Goal: Task Accomplishment & Management: Manage account settings

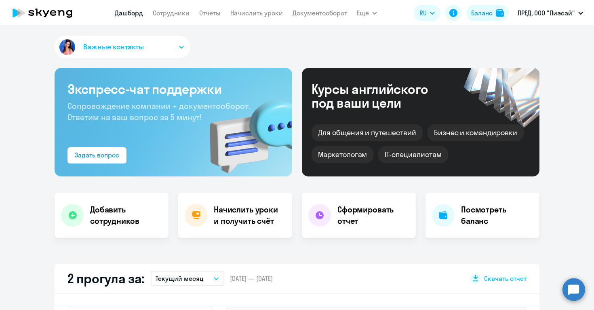
select select "30"
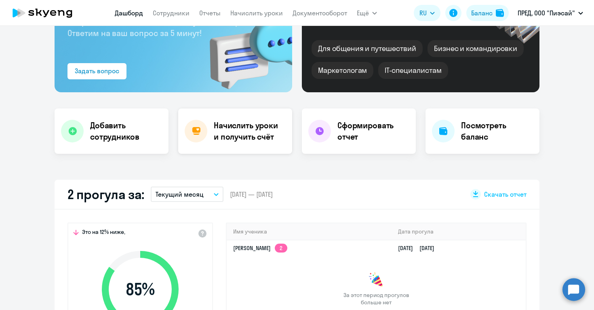
scroll to position [82, 0]
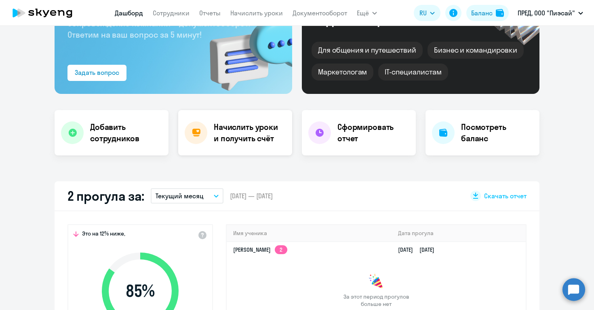
click at [253, 143] on h4 "Начислить уроки и получить счёт" at bounding box center [249, 132] width 70 height 23
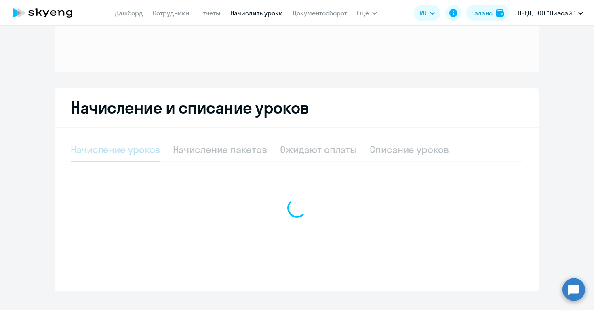
select select "10"
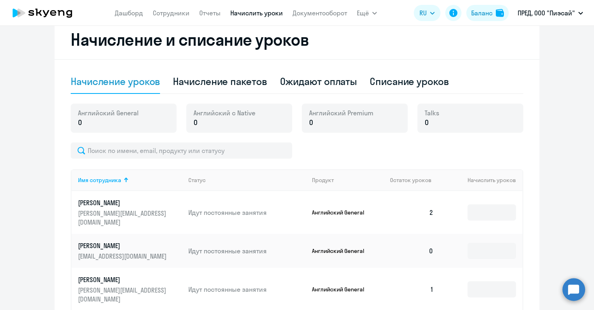
scroll to position [155, 0]
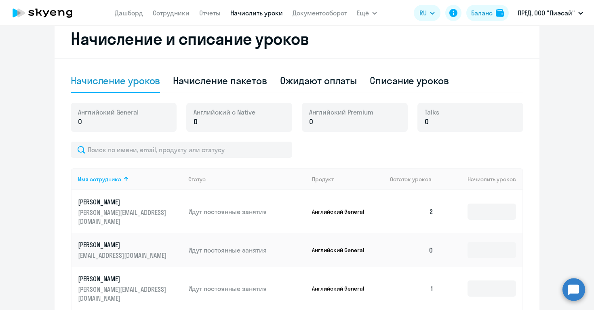
click at [114, 128] on div "Английский General 0" at bounding box center [124, 117] width 106 height 29
click at [104, 122] on p "0" at bounding box center [108, 121] width 61 height 11
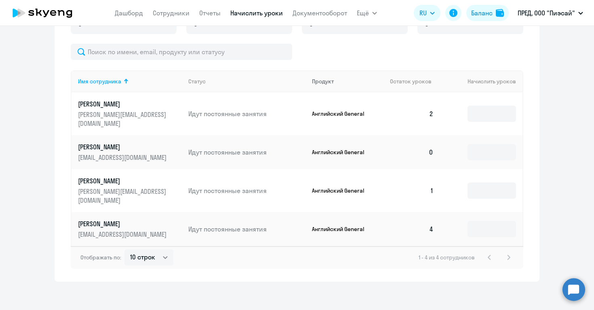
scroll to position [254, 0]
click at [497, 112] on input at bounding box center [492, 113] width 49 height 16
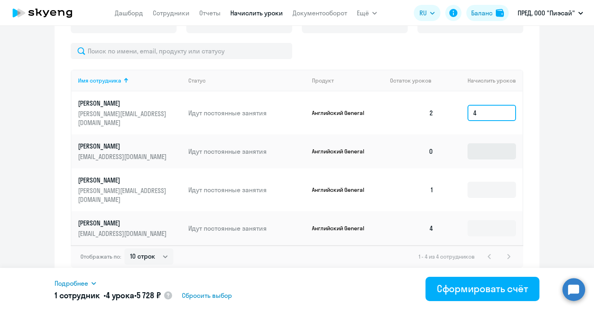
type input "4"
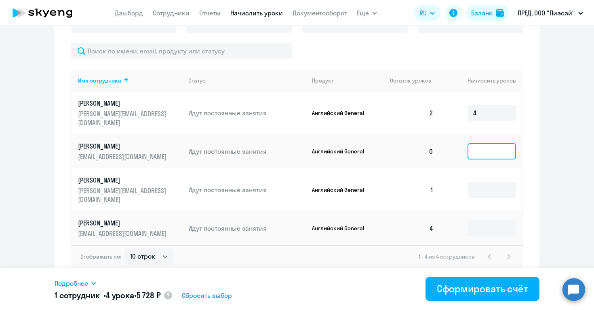
click at [490, 143] on input at bounding box center [492, 151] width 49 height 16
type input "4"
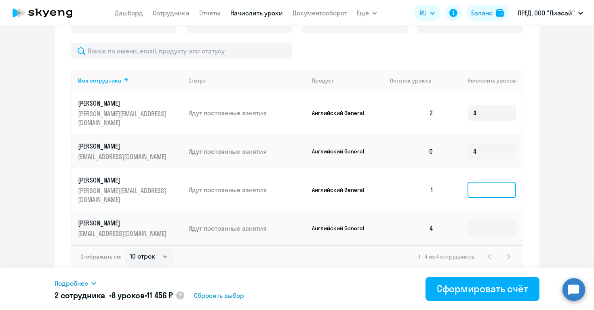
click at [483, 187] on input at bounding box center [492, 189] width 49 height 16
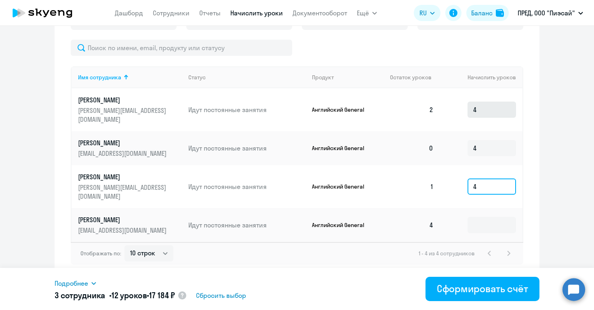
type input "4"
drag, startPoint x: 481, startPoint y: 103, endPoint x: 468, endPoint y: 103, distance: 13.7
click at [468, 103] on input "4" at bounding box center [492, 109] width 49 height 16
type input "2"
click at [533, 125] on div "Начисление и списание уроков Начисление уроков Начисление пакетов Ожидают оплат…" at bounding box center [297, 98] width 485 height 360
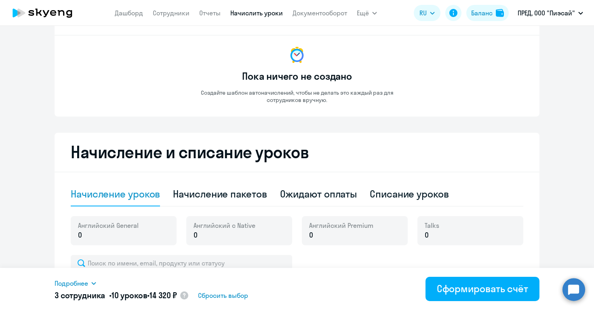
scroll to position [77, 0]
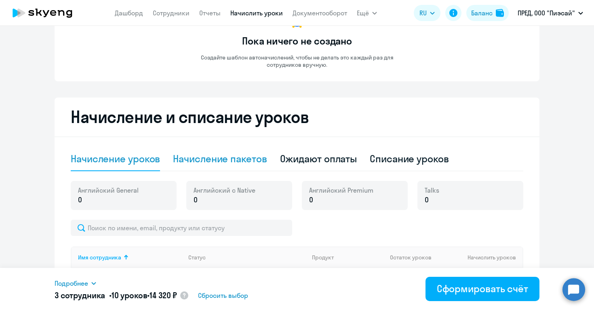
click at [236, 158] on div "Начисление пакетов" at bounding box center [220, 158] width 94 height 13
select select "10"
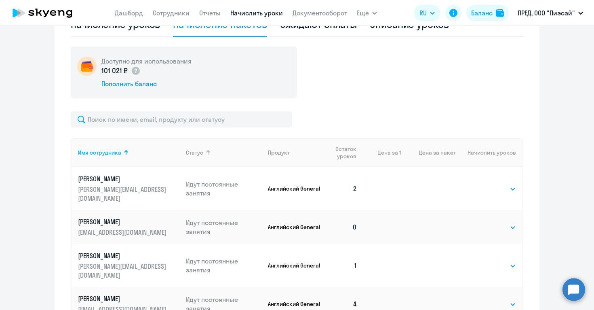
scroll to position [218, 0]
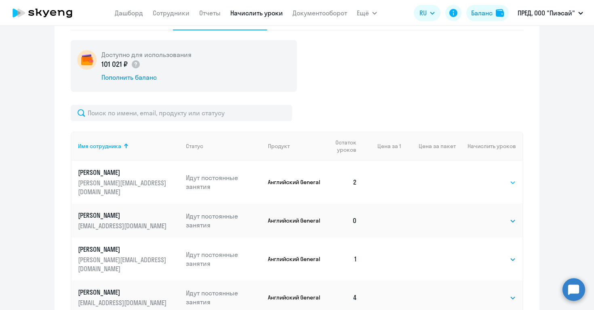
click at [495, 180] on select "Выбрать 4 8 16 32 64 96 128" at bounding box center [499, 182] width 33 height 10
select select "4"
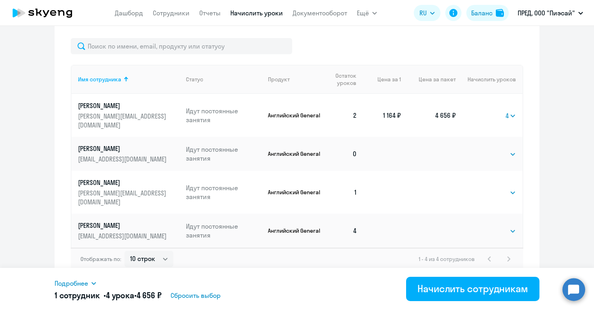
scroll to position [286, 0]
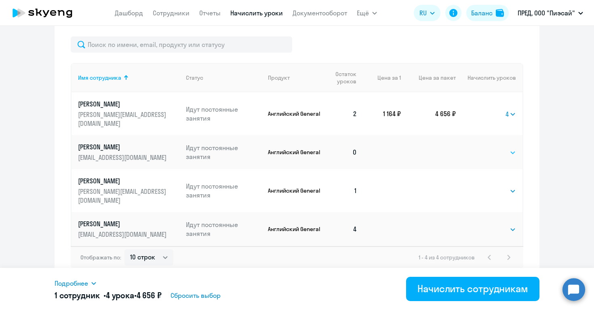
click at [493, 148] on select "Выбрать 4 8 16 32 64 96 128" at bounding box center [499, 153] width 33 height 10
select select "4"
click at [494, 186] on select "Выбрать 4 8 16 32 64 96 128" at bounding box center [499, 191] width 33 height 10
select select "4"
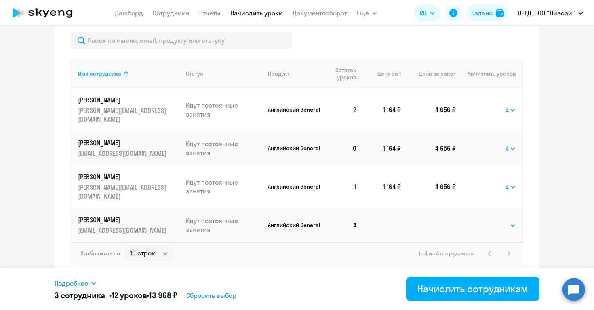
click at [424, 292] on div "Начислить сотрудникам" at bounding box center [473, 288] width 111 height 13
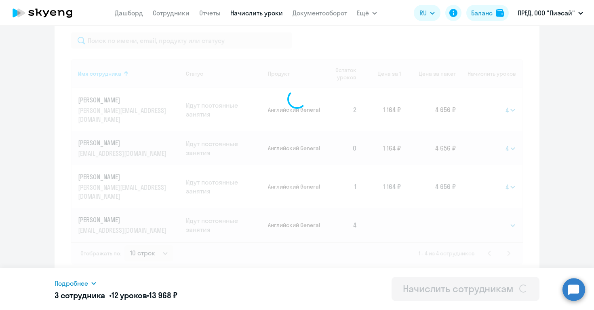
select select
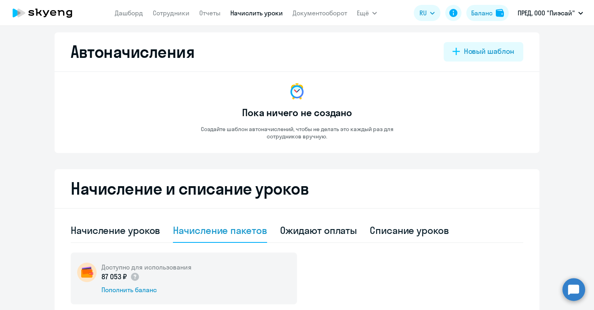
scroll to position [0, 0]
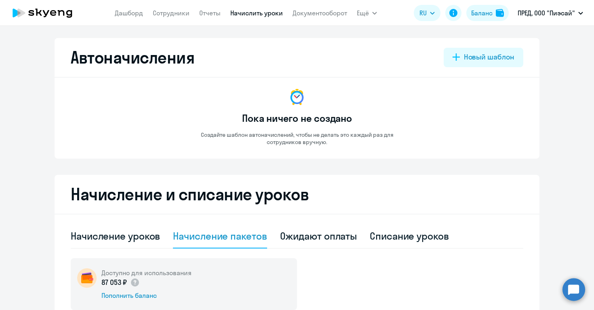
click at [129, 14] on link "Дашборд" at bounding box center [129, 13] width 28 height 8
select select "30"
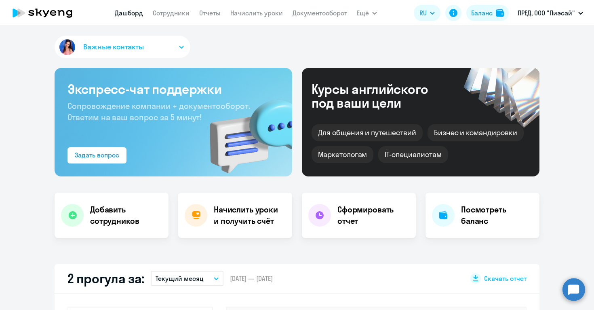
click at [242, 211] on h4 "Начислить уроки и получить счёт" at bounding box center [249, 215] width 70 height 23
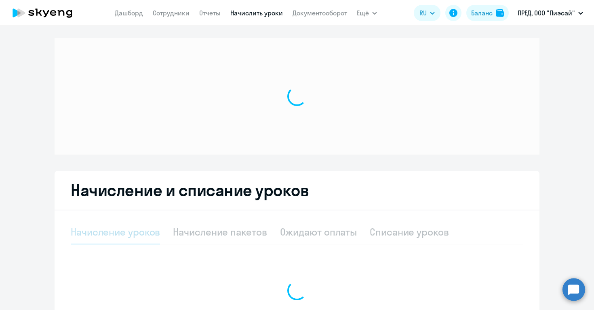
select select "10"
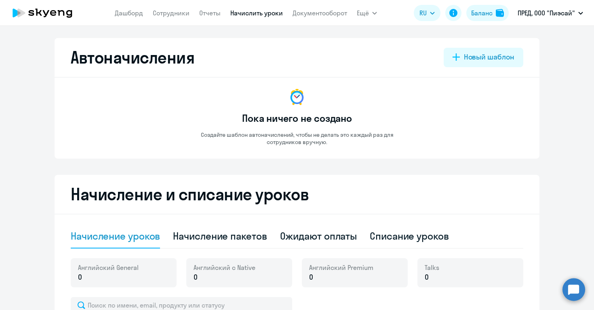
click at [207, 12] on link "Отчеты" at bounding box center [209, 13] width 21 height 8
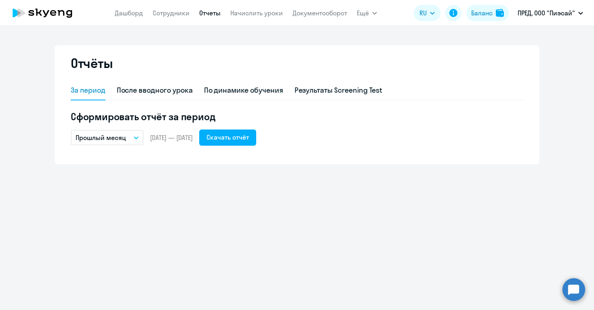
click at [179, 14] on link "Сотрудники" at bounding box center [171, 13] width 37 height 8
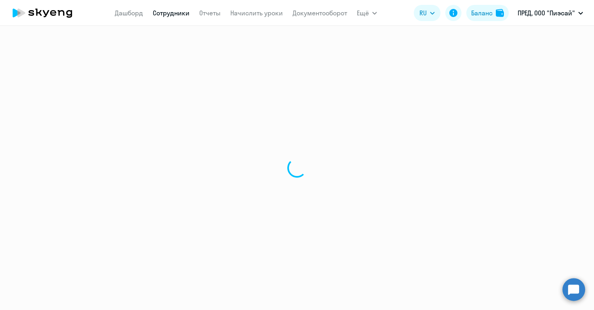
select select "30"
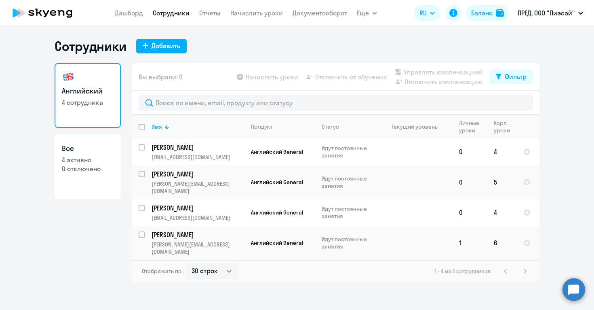
click at [128, 15] on link "Дашборд" at bounding box center [129, 13] width 28 height 8
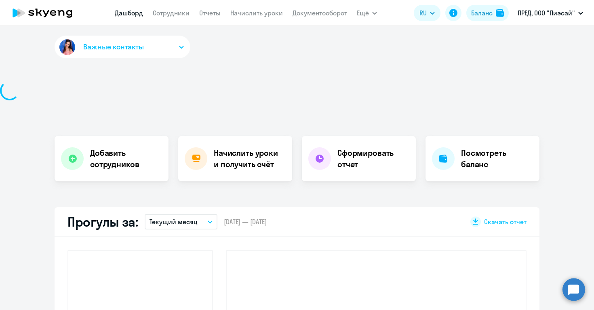
select select "30"
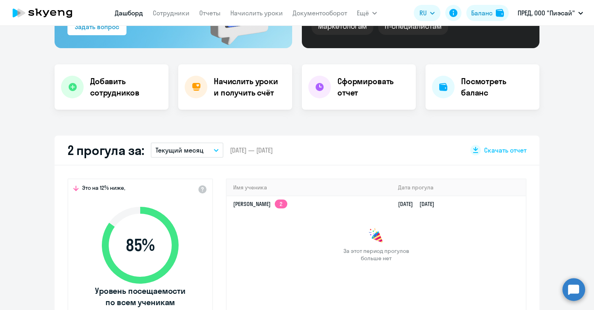
scroll to position [110, 0]
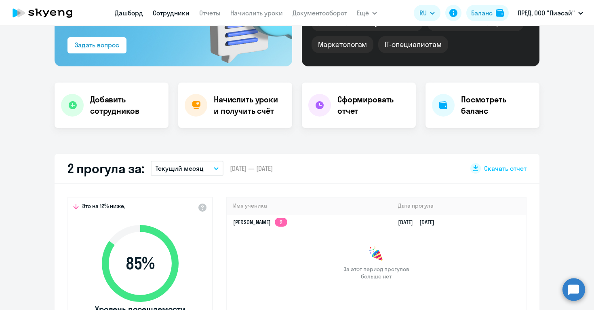
drag, startPoint x: 492, startPoint y: 197, endPoint x: 174, endPoint y: 13, distance: 367.7
click at [174, 13] on link "Сотрудники" at bounding box center [171, 13] width 37 height 8
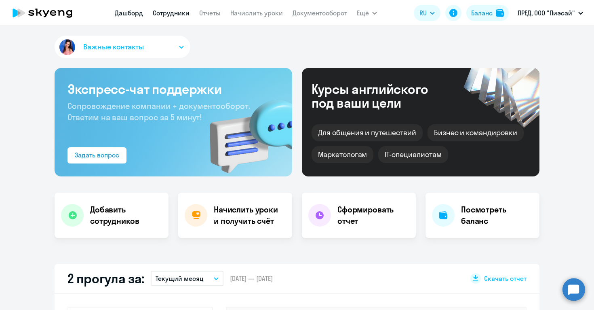
select select "30"
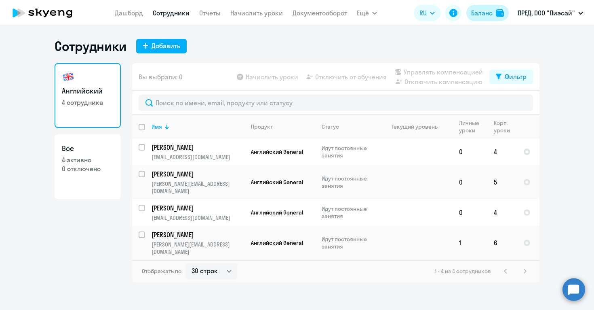
drag, startPoint x: 174, startPoint y: 13, endPoint x: 487, endPoint y: 14, distance: 312.5
click at [487, 14] on div "Баланс" at bounding box center [481, 13] width 21 height 10
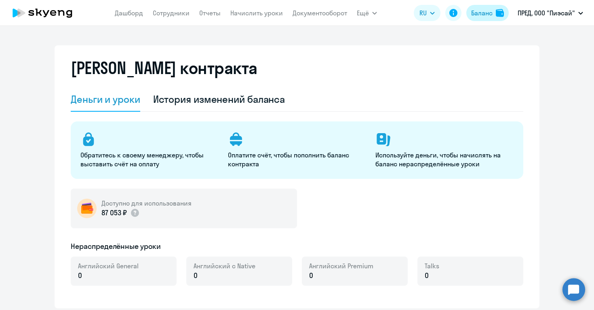
select select "english_adult_not_native_speaker"
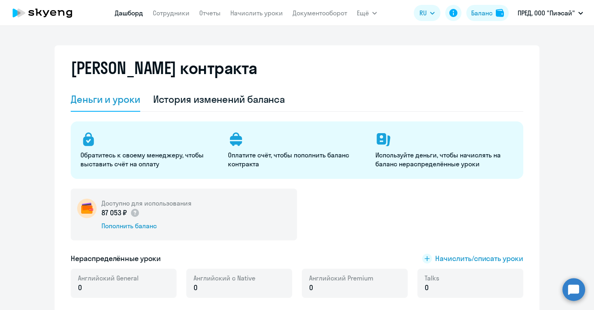
click at [126, 15] on link "Дашборд" at bounding box center [129, 13] width 28 height 8
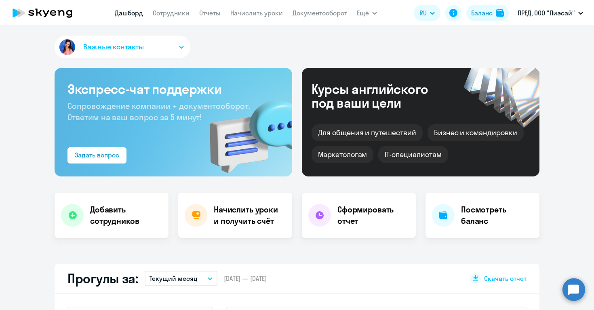
select select "30"
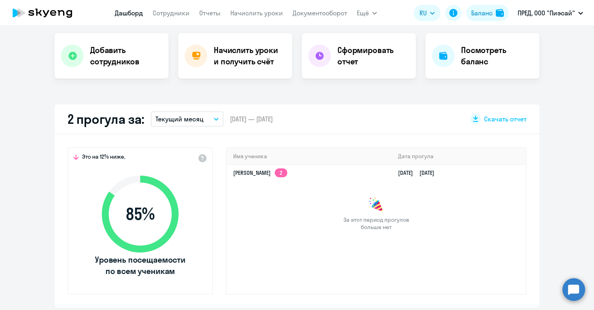
scroll to position [160, 0]
click at [216, 119] on icon "button" at bounding box center [216, 119] width 4 height 2
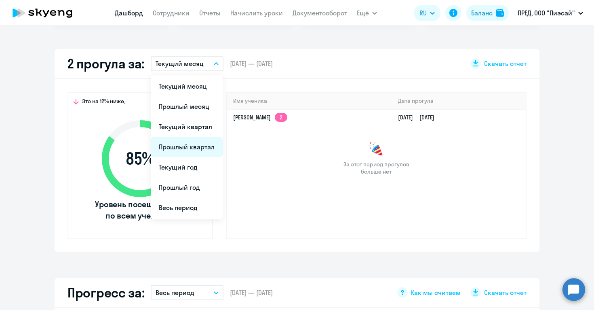
scroll to position [215, 0]
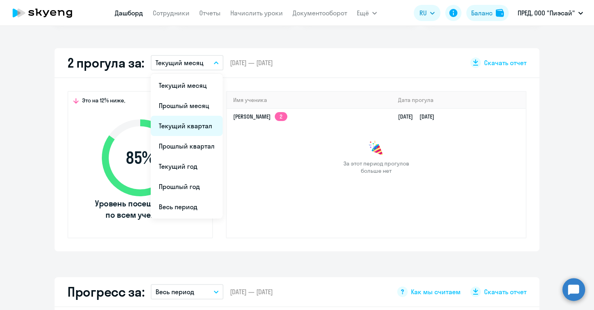
click at [201, 133] on li "Текущий квартал" at bounding box center [187, 126] width 72 height 20
